Goal: Complete application form: Complete application form

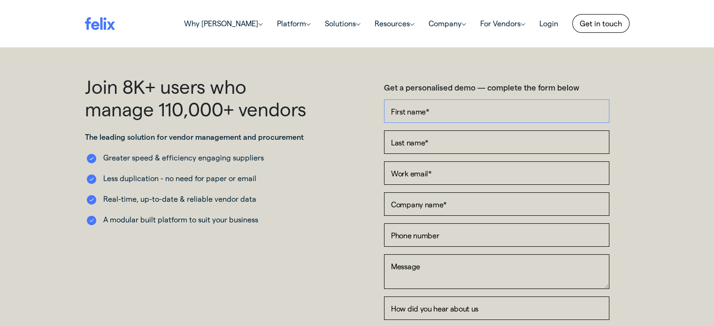
click at [457, 110] on input "First name *" at bounding box center [496, 110] width 225 height 23
type input "[PERSON_NAME]"
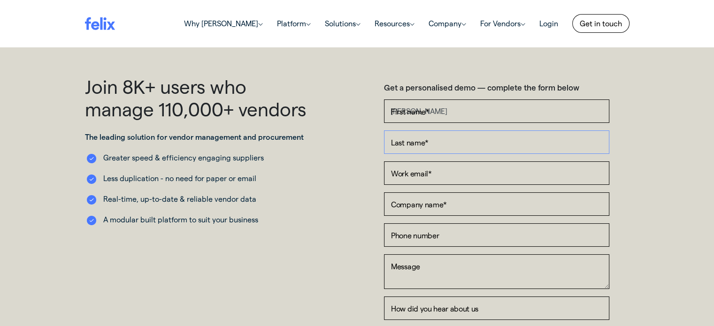
click at [436, 144] on input "Last name *" at bounding box center [496, 141] width 225 height 23
type input "Guru"
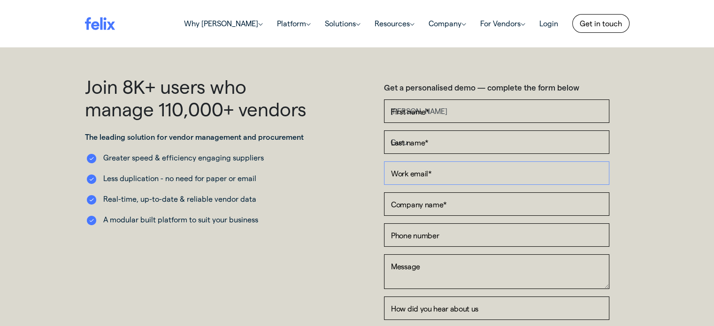
click at [452, 172] on input "Work email *" at bounding box center [496, 172] width 225 height 23
type input "[EMAIL_ADDRESS][DOMAIN_NAME]"
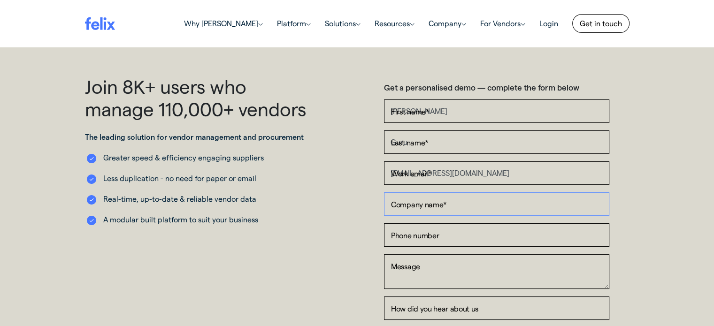
click at [462, 200] on input "Company name *" at bounding box center [496, 203] width 225 height 23
click at [442, 204] on input "Company name *" at bounding box center [496, 203] width 225 height 23
type input "JackpotSounds"
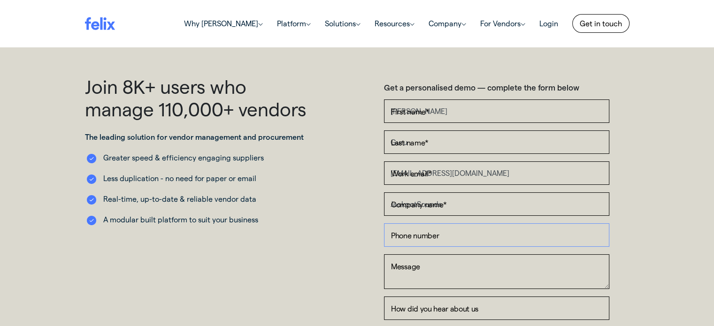
click at [443, 232] on input "Phone number" at bounding box center [496, 234] width 225 height 23
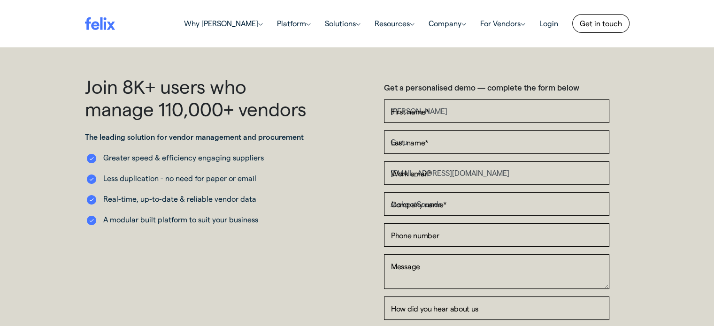
click at [324, 206] on div "Join 8K+ users who manage 110,000+ vendors The leading solution for vendor mana…" at bounding box center [217, 263] width 279 height 377
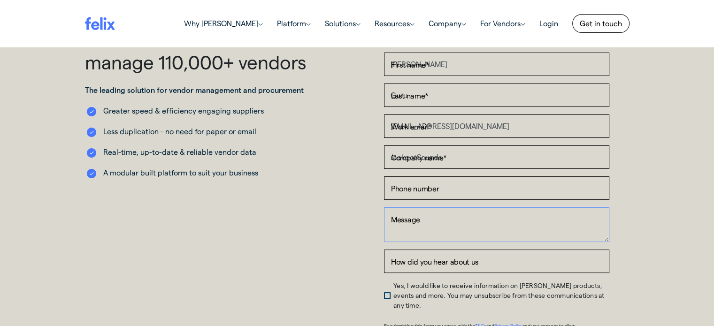
click at [467, 229] on textarea "Message" at bounding box center [496, 224] width 225 height 35
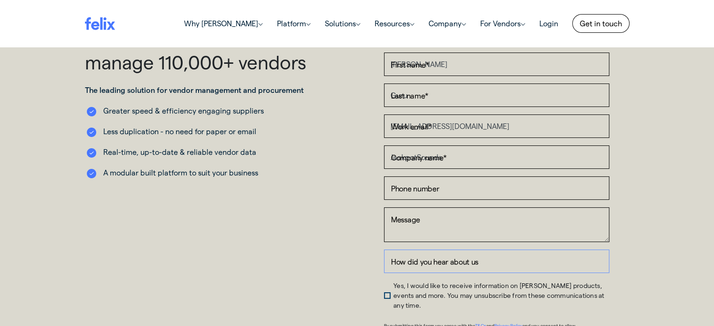
click at [453, 266] on input "How did you hear about us" at bounding box center [496, 261] width 225 height 23
type input "Internet"
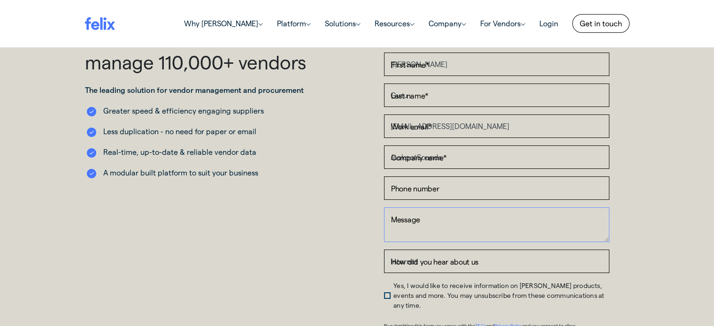
click at [464, 227] on textarea "Message" at bounding box center [496, 224] width 225 height 35
paste textarea "Good afternoon! My name is [PERSON_NAME], and I represent [DOMAIN_NAME]. We are…"
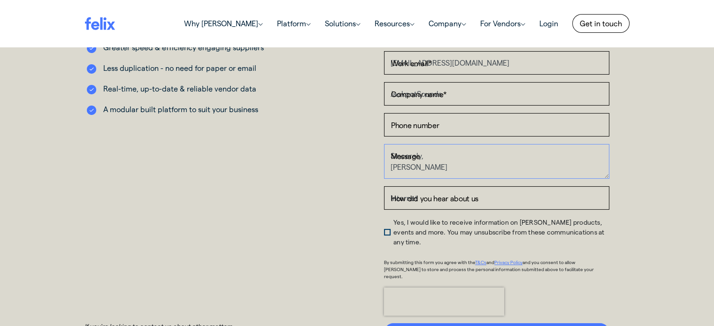
scroll to position [235, 0]
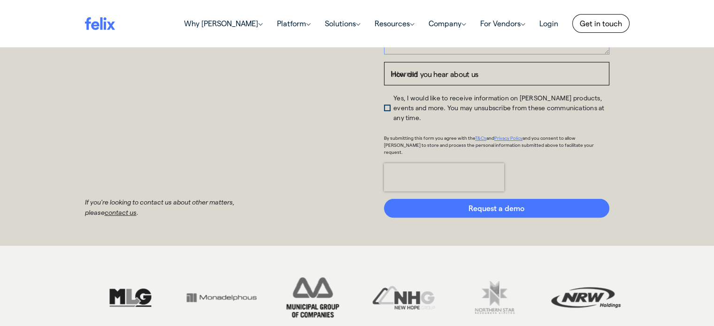
type textarea "Good afternoon! My name is [PERSON_NAME], and I represent [DOMAIN_NAME]. We are…"
click at [382, 97] on div "Get a personalised demo — complete the form below First name * [PERSON_NAME] La…" at bounding box center [496, 28] width 279 height 377
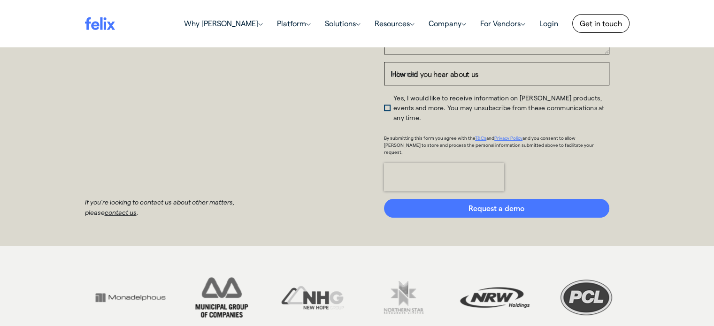
click at [393, 101] on span "Yes, I would like to receive information on [PERSON_NAME] products, events and …" at bounding box center [498, 108] width 211 height 28
click at [384, 95] on input "Yes, I would like to receive information on [PERSON_NAME] products, events and …" at bounding box center [384, 95] width 0 height 0
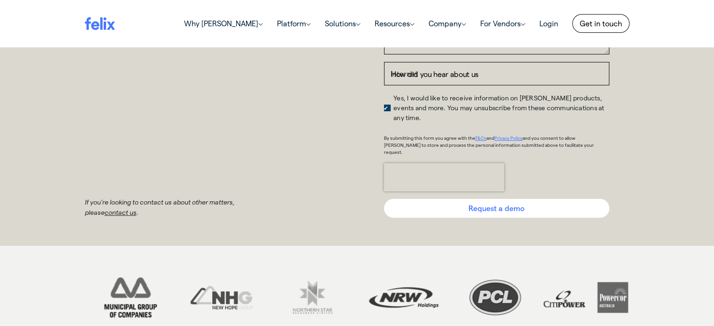
click at [490, 199] on input "Request a demo" at bounding box center [496, 208] width 225 height 19
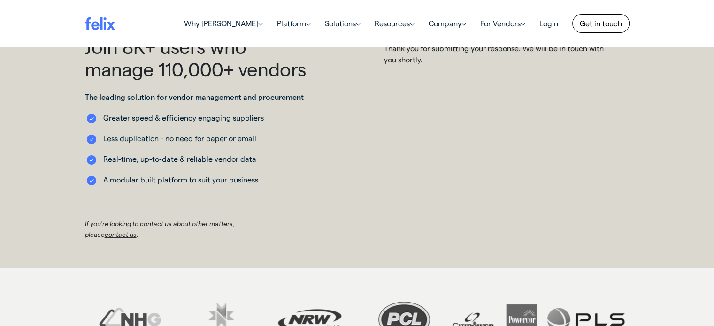
scroll to position [0, 0]
